Goal: Task Accomplishment & Management: Manage account settings

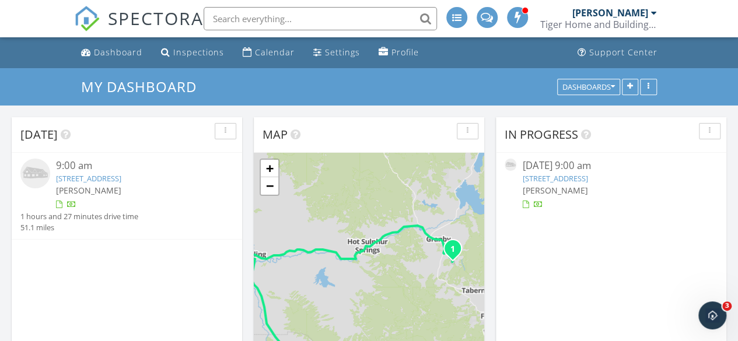
click at [587, 180] on link "300 Base Camp Cir #214, Granby, CO 80446" at bounding box center [554, 178] width 65 height 11
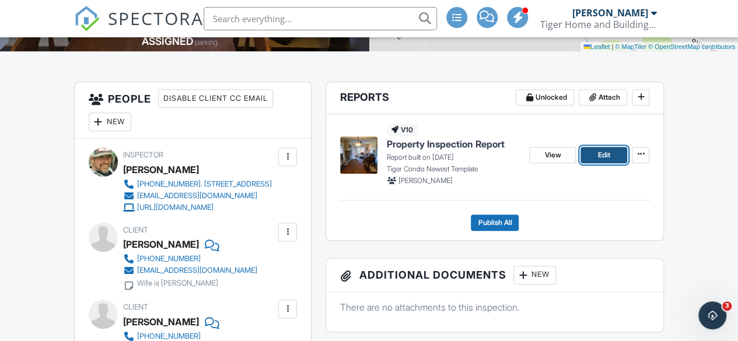
click at [598, 153] on span "Edit" at bounding box center [604, 155] width 12 height 12
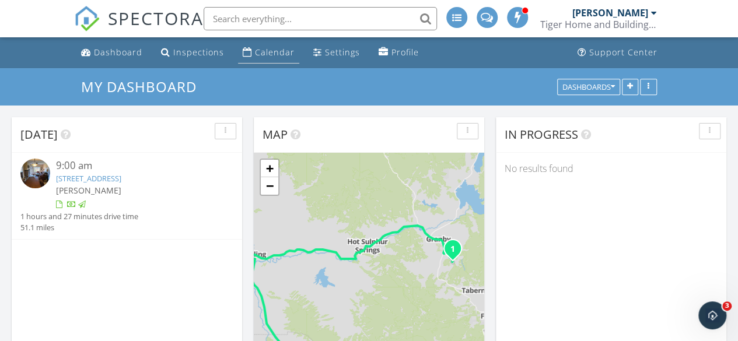
click at [261, 44] on link "Calendar" at bounding box center [268, 53] width 61 height 22
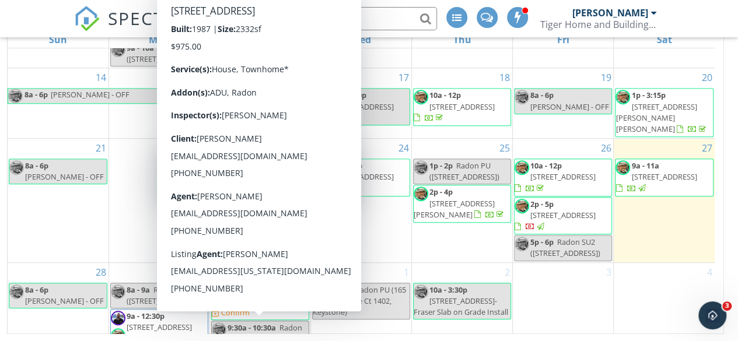
scroll to position [256, 0]
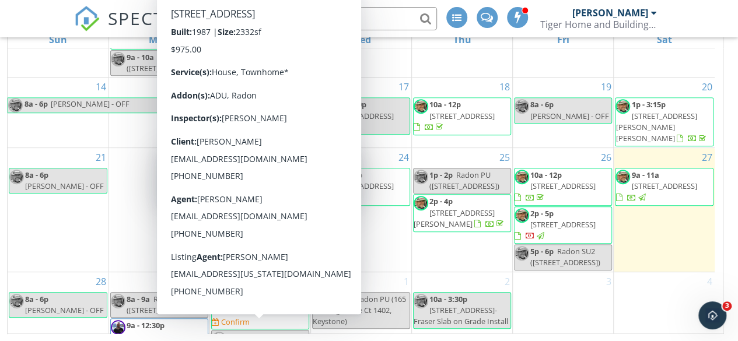
click at [396, 249] on div "24 3p - 5:30p [STREET_ADDRESS]" at bounding box center [361, 209] width 100 height 123
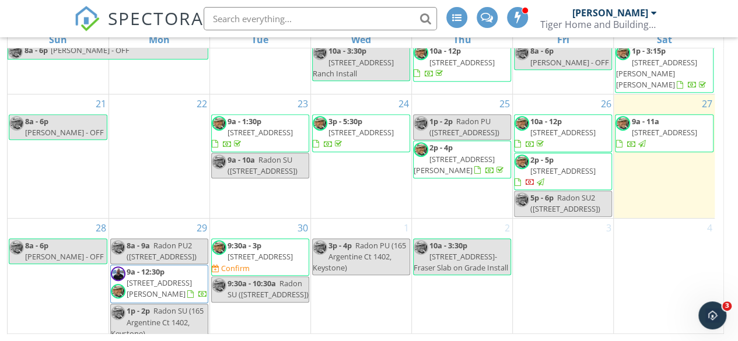
scroll to position [311, 0]
